Goal: Task Accomplishment & Management: Use online tool/utility

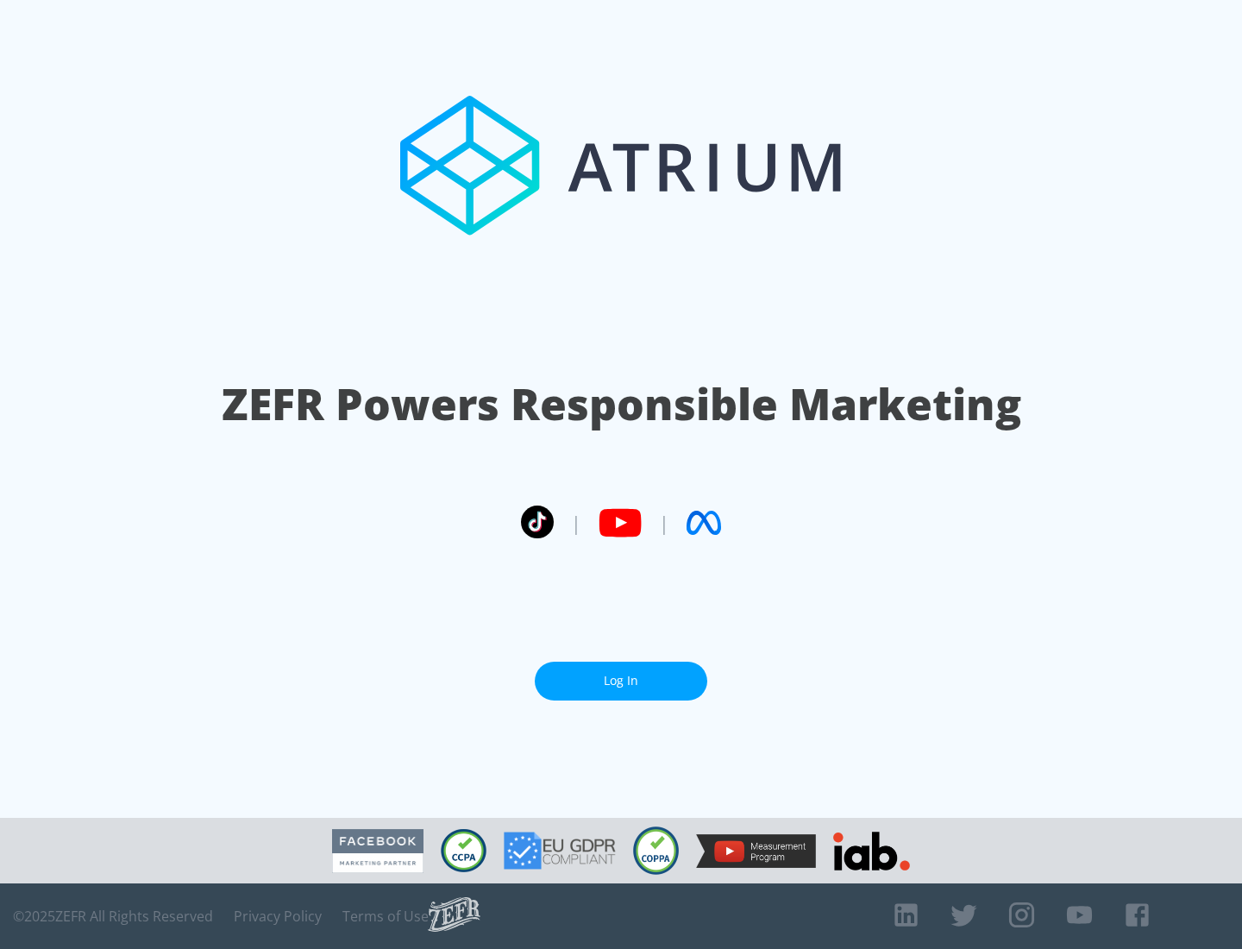
click at [621, 681] on link "Log In" at bounding box center [621, 681] width 173 height 39
